Goal: Task Accomplishment & Management: Use online tool/utility

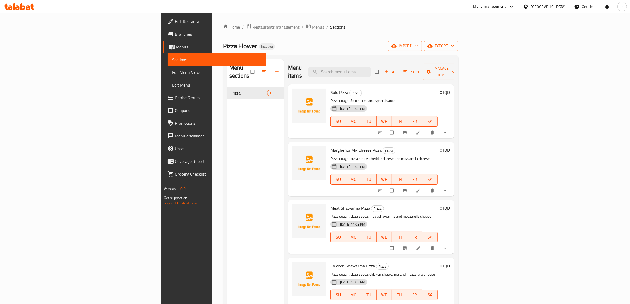
click at [253, 28] on span "Restaurants management" at bounding box center [276, 27] width 47 height 6
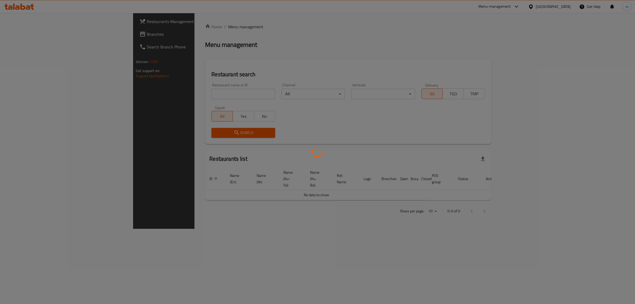
click at [191, 93] on div at bounding box center [317, 152] width 635 height 304
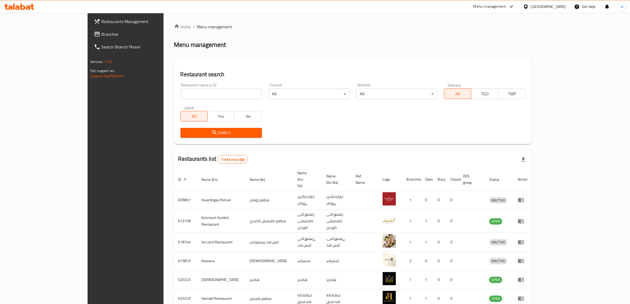
click at [191, 93] on input "search" at bounding box center [222, 94] width 82 height 11
paste input "Moodi Cafe"
type input "Moodi Cafe"
click at [191, 136] on button "Search" at bounding box center [222, 133] width 82 height 10
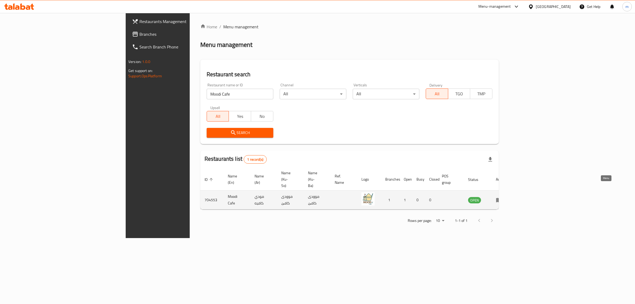
click at [502, 198] on icon "enhanced table" at bounding box center [499, 200] width 6 height 5
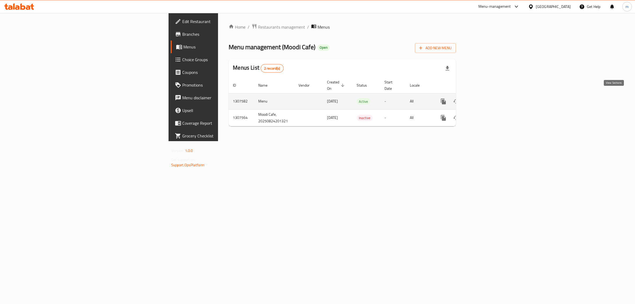
click at [488, 97] on link "enhanced table" at bounding box center [482, 101] width 13 height 13
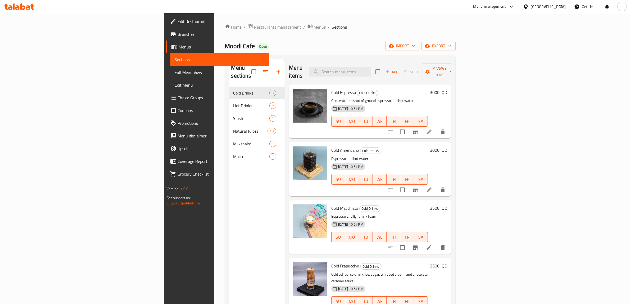
click at [178, 34] on span "Branches" at bounding box center [221, 34] width 87 height 6
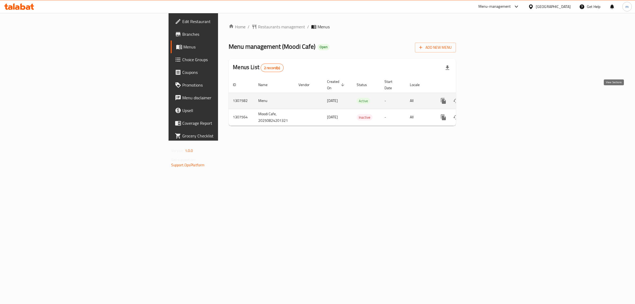
click at [488, 97] on link "enhanced table" at bounding box center [482, 101] width 13 height 13
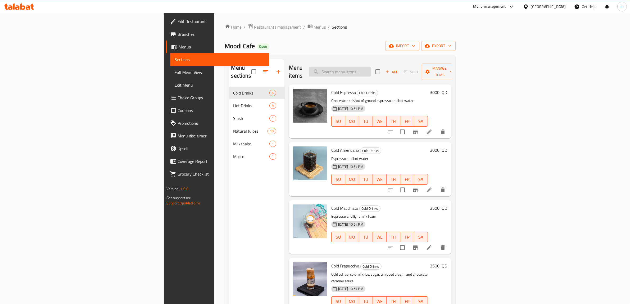
click at [371, 68] on input "search" at bounding box center [340, 71] width 62 height 9
paste input "Nermin Almudaris"
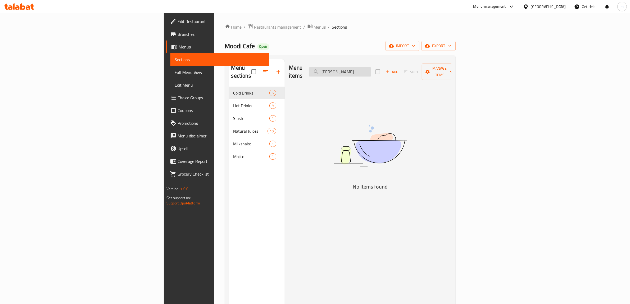
click at [371, 70] on input "Nermin Almudaris" at bounding box center [340, 71] width 62 height 9
paste input "atural Moody Slush"
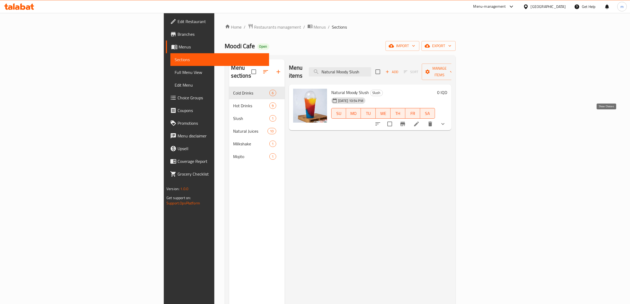
type input "Natural Moody Slush"
click at [446, 121] on icon "show more" at bounding box center [443, 124] width 6 height 6
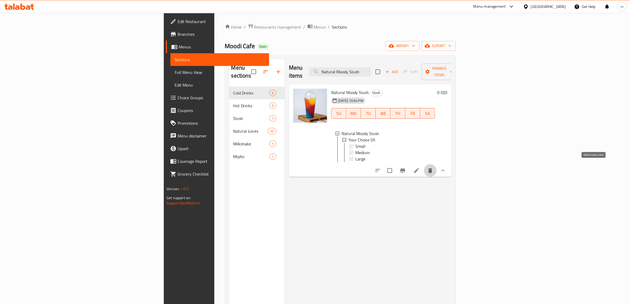
click at [432, 168] on icon "delete" at bounding box center [431, 170] width 4 height 5
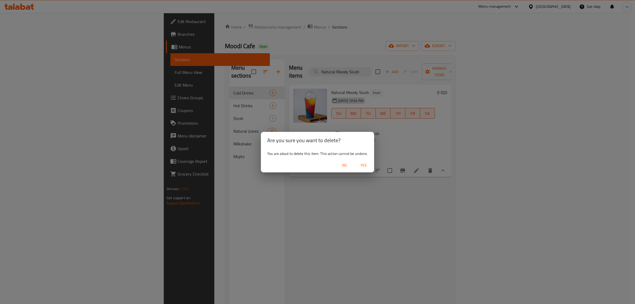
click at [364, 163] on span "Yes" at bounding box center [363, 165] width 13 height 7
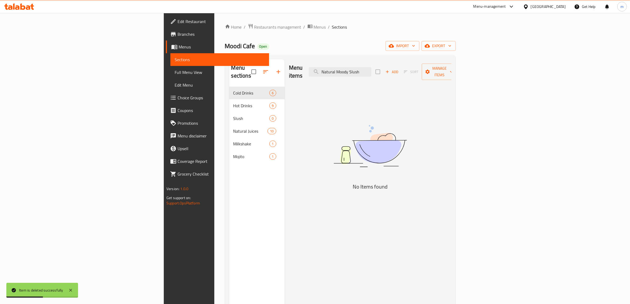
click at [175, 71] on span "Full Menu View" at bounding box center [220, 72] width 90 height 6
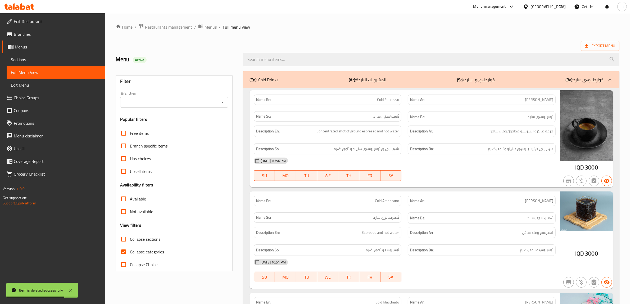
click at [48, 56] on span "Sections" at bounding box center [56, 59] width 90 height 6
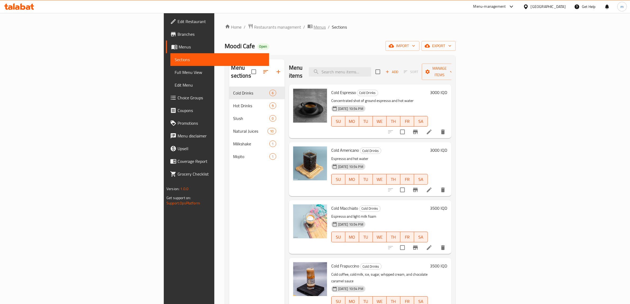
click at [314, 27] on span "Menus" at bounding box center [320, 27] width 12 height 6
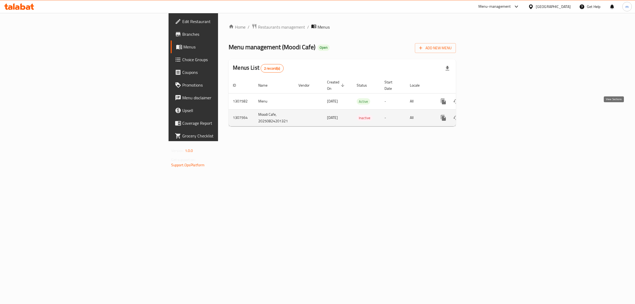
click at [488, 112] on link "enhanced table" at bounding box center [482, 117] width 13 height 13
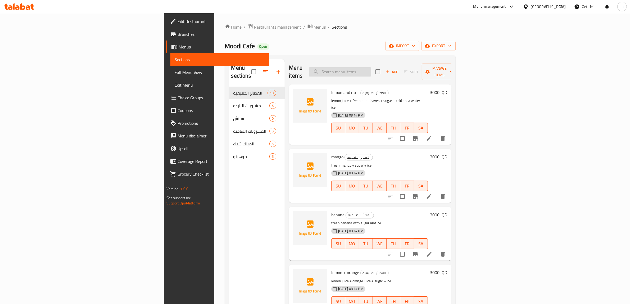
click at [371, 67] on input "search" at bounding box center [340, 71] width 62 height 9
paste input "Natural Moody Slush Medium"
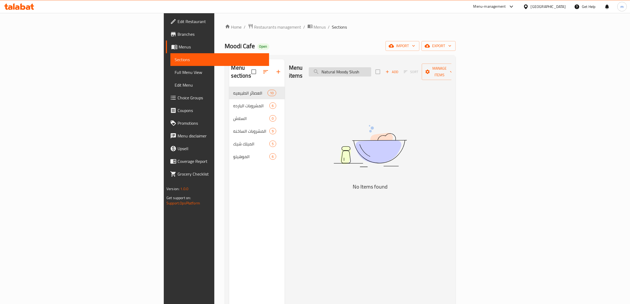
click at [371, 68] on input "Natural Moody Slush" at bounding box center [340, 71] width 62 height 9
paste input "search"
type input "N"
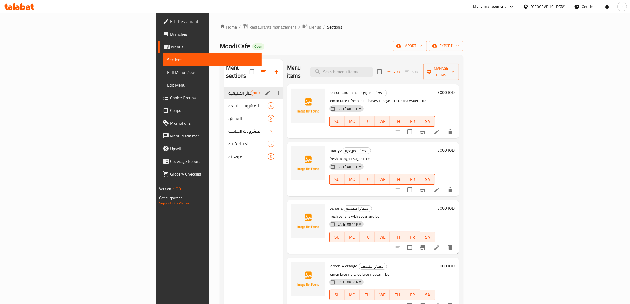
click at [224, 88] on div "العصائر الطبيعيه 10" at bounding box center [253, 93] width 59 height 13
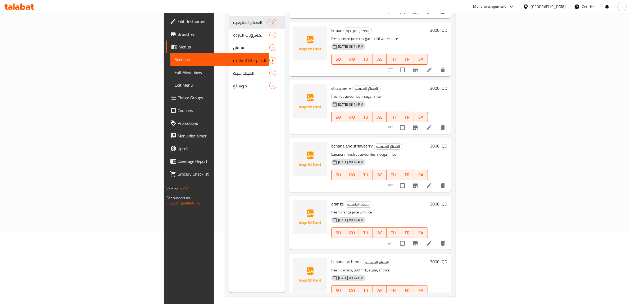
scroll to position [74, 0]
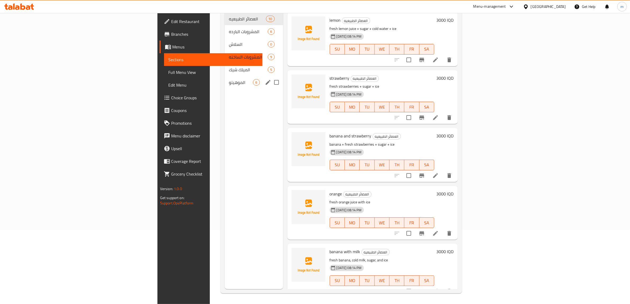
click at [229, 79] on span "الموهيتو" at bounding box center [241, 82] width 24 height 6
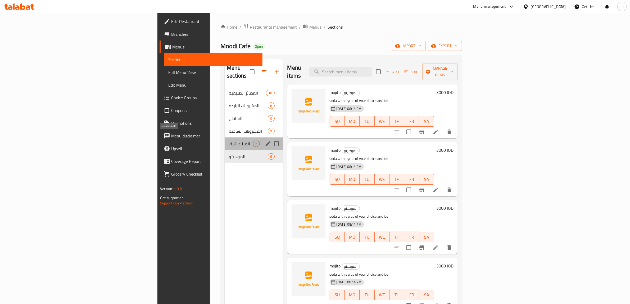
click at [229, 141] on span "الميلك شيك" at bounding box center [241, 144] width 24 height 6
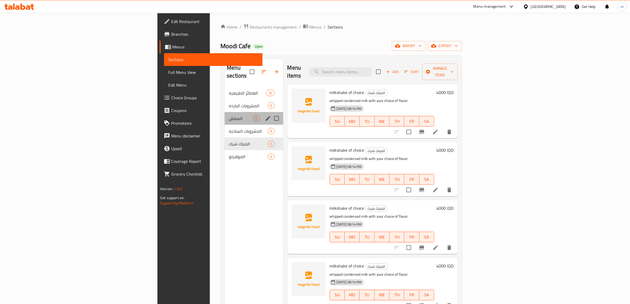
click at [225, 115] on div "السلاش 0" at bounding box center [254, 118] width 58 height 13
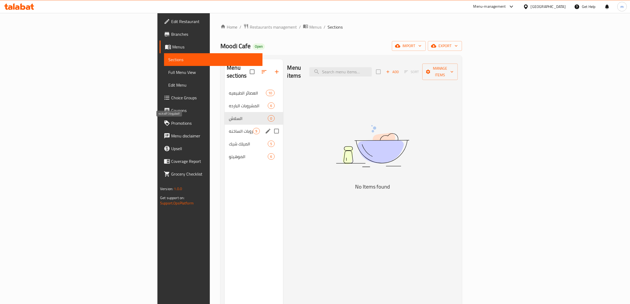
click at [229, 128] on span "المشروبات الساخنه" at bounding box center [241, 131] width 24 height 6
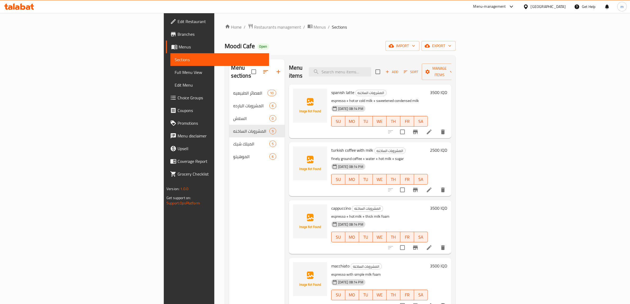
click at [388, 62] on div "Menu items Add Sort Manage items" at bounding box center [370, 71] width 163 height 25
click at [371, 70] on input "search" at bounding box center [340, 71] width 62 height 9
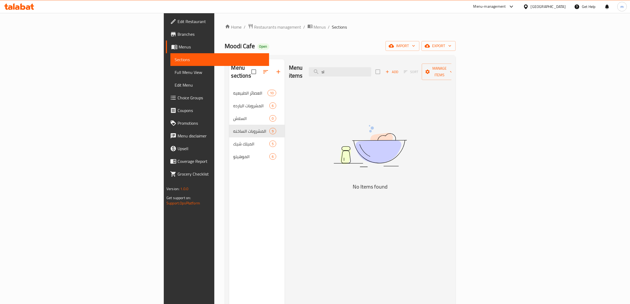
type input "s"
type input "س"
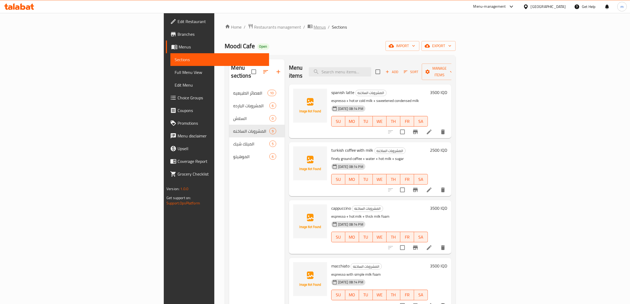
click at [314, 26] on span "Menus" at bounding box center [320, 27] width 12 height 6
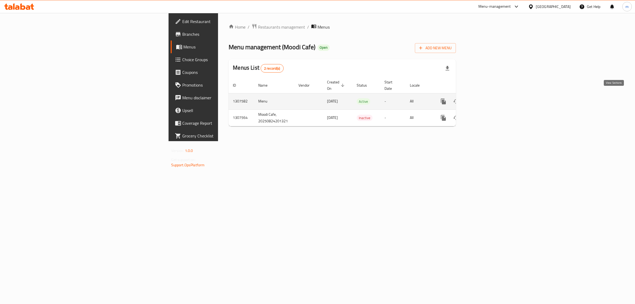
click at [485, 98] on icon "enhanced table" at bounding box center [482, 101] width 6 height 6
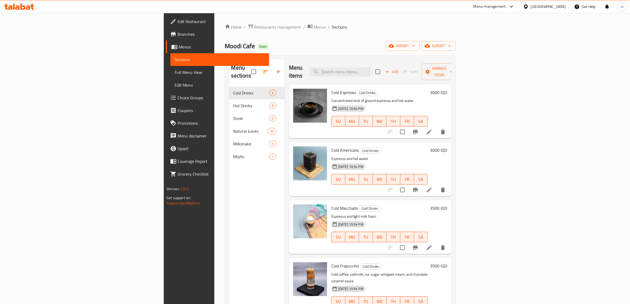
click at [178, 36] on span "Branches" at bounding box center [221, 34] width 87 height 6
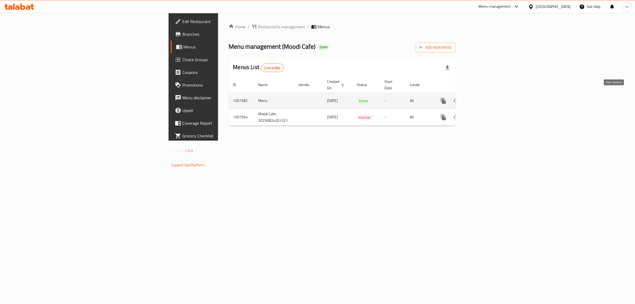
click at [485, 98] on icon "enhanced table" at bounding box center [482, 101] width 6 height 6
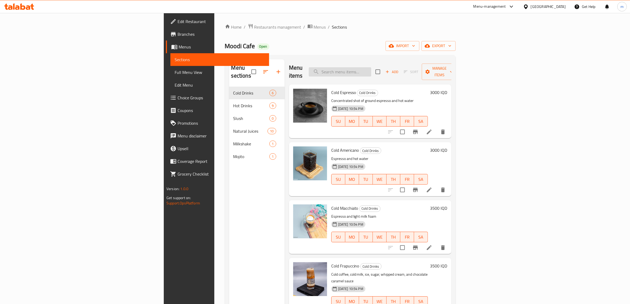
click at [371, 67] on input "search" at bounding box center [340, 71] width 62 height 9
paste input "Natural Moody Slush"
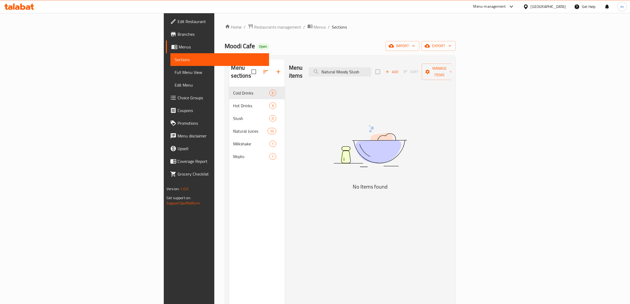
type input "Natural Moody Slush"
click at [175, 74] on span "Full Menu View" at bounding box center [220, 72] width 90 height 6
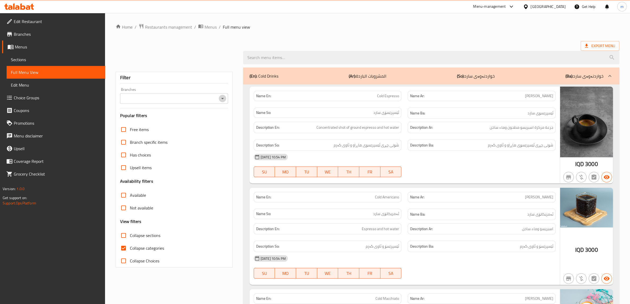
click at [219, 99] on button "Open" at bounding box center [222, 98] width 7 height 7
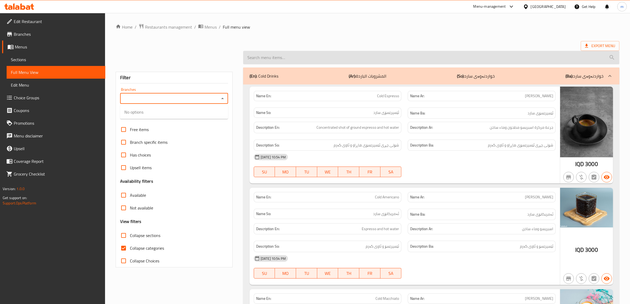
drag, startPoint x: 269, startPoint y: 64, endPoint x: 272, endPoint y: 61, distance: 4.7
click at [270, 64] on input "search" at bounding box center [431, 58] width 376 height 14
paste input "Natural Moody Slush"
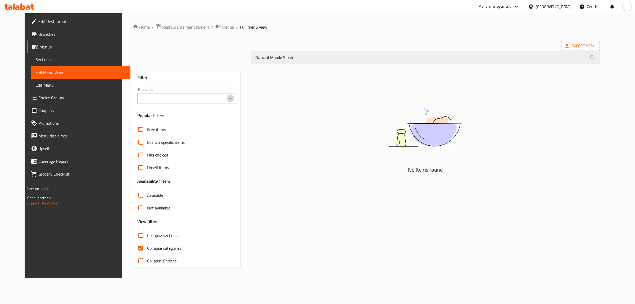
click at [227, 98] on icon "Open" at bounding box center [230, 98] width 6 height 6
type input "Natural Moody Slush"
click at [135, 248] on input "Collapse categories" at bounding box center [141, 248] width 13 height 13
checkbox input "false"
click at [227, 98] on icon "Open" at bounding box center [230, 98] width 6 height 6
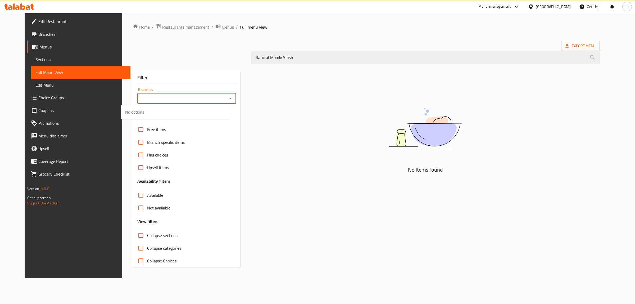
click at [227, 98] on icon "Close" at bounding box center [230, 98] width 6 height 6
click at [227, 98] on icon "Open" at bounding box center [230, 98] width 6 height 6
click at [227, 98] on icon "Close" at bounding box center [230, 98] width 6 height 6
click at [227, 98] on icon "Open" at bounding box center [230, 98] width 6 height 6
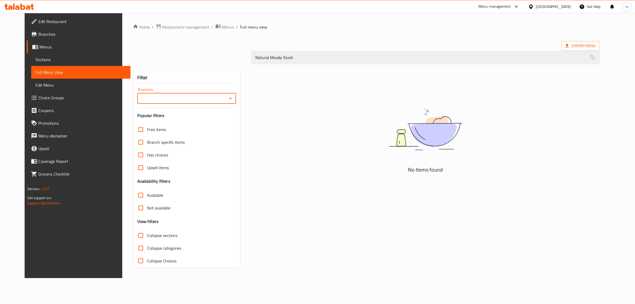
click at [227, 98] on icon "Open" at bounding box center [230, 98] width 6 height 6
click at [227, 98] on icon "Close" at bounding box center [230, 98] width 6 height 6
click at [227, 98] on icon "Open" at bounding box center [230, 98] width 6 height 6
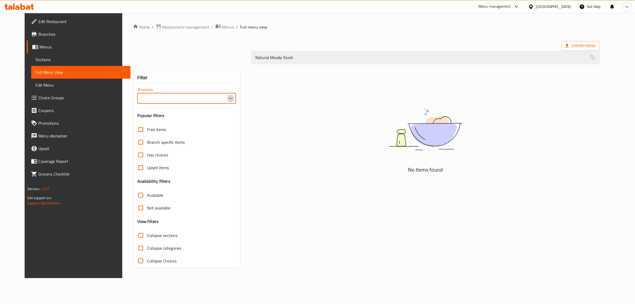
click at [227, 98] on icon "Open" at bounding box center [230, 98] width 6 height 6
click at [227, 98] on icon "Close" at bounding box center [230, 98] width 6 height 6
click at [227, 98] on icon "Open" at bounding box center [230, 98] width 6 height 6
click at [227, 98] on icon "Close" at bounding box center [230, 98] width 6 height 6
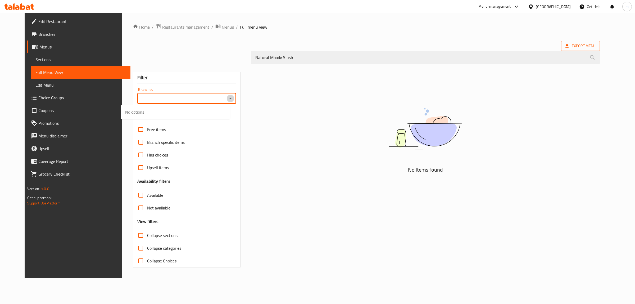
click at [227, 98] on icon "Close" at bounding box center [230, 98] width 6 height 6
click at [227, 98] on icon "Open" at bounding box center [230, 98] width 6 height 6
click at [227, 98] on icon "Close" at bounding box center [230, 98] width 6 height 6
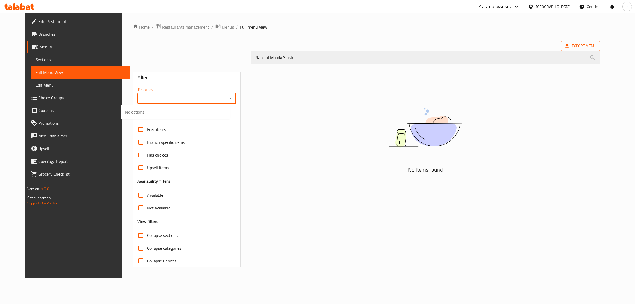
click at [227, 98] on icon "Close" at bounding box center [230, 98] width 6 height 6
click at [227, 99] on icon "Open" at bounding box center [230, 98] width 6 height 6
click at [216, 93] on div "Branches" at bounding box center [186, 98] width 99 height 11
click at [227, 98] on icon "Close" at bounding box center [230, 98] width 6 height 6
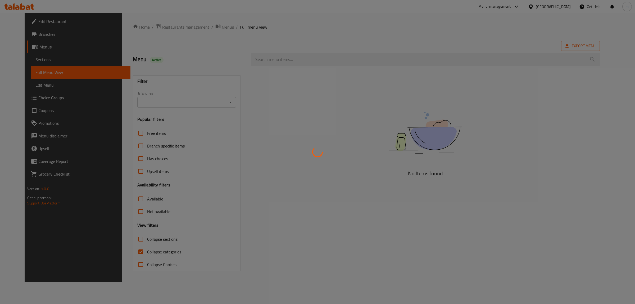
click at [301, 60] on div at bounding box center [317, 152] width 635 height 304
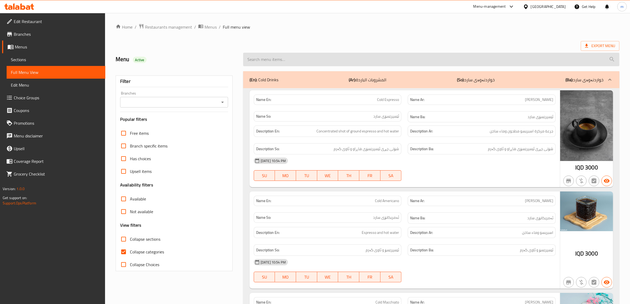
click at [352, 56] on input "search" at bounding box center [431, 60] width 376 height 14
paste input "Natural Moody Slush"
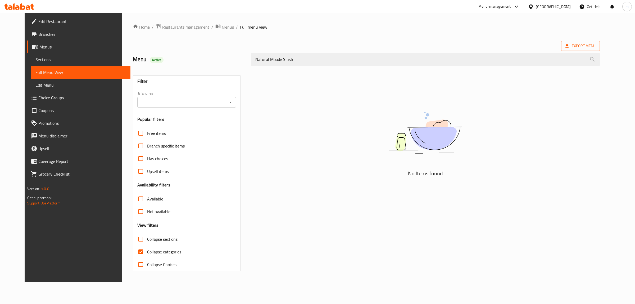
click at [229, 102] on icon "Open" at bounding box center [230, 102] width 3 height 1
type input "Natural Moody Slush"
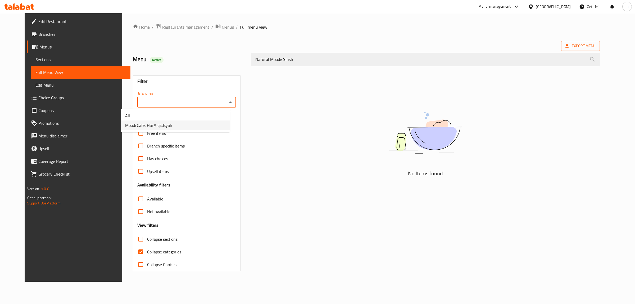
click at [207, 126] on li "Moodi Cafe, Hai Alqadsyah" at bounding box center [175, 125] width 109 height 10
type input "Moodi Cafe, Hai Alqadsyah"
click at [135, 252] on input "Collapse categories" at bounding box center [141, 251] width 13 height 13
checkbox input "false"
